Goal: Task Accomplishment & Management: Manage account settings

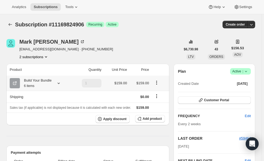
click at [58, 82] on icon at bounding box center [58, 83] width 5 height 5
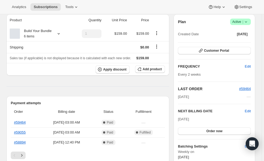
scroll to position [51, 0]
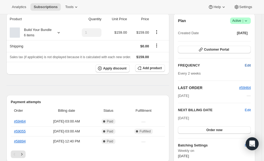
click at [250, 64] on span "Edit" at bounding box center [248, 65] width 6 height 5
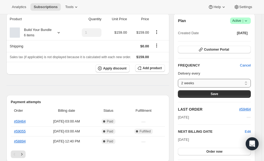
click at [216, 85] on select "2 weeks 4 weeks 6 weeks 8 weeks Custom..." at bounding box center [214, 83] width 73 height 9
select select "WEEK#4"
click at [179, 79] on select "2 weeks 4 weeks 6 weeks 8 weeks Custom..." at bounding box center [214, 83] width 73 height 9
click at [211, 94] on button "Save" at bounding box center [214, 94] width 73 height 8
